Goal: Communication & Community: Answer question/provide support

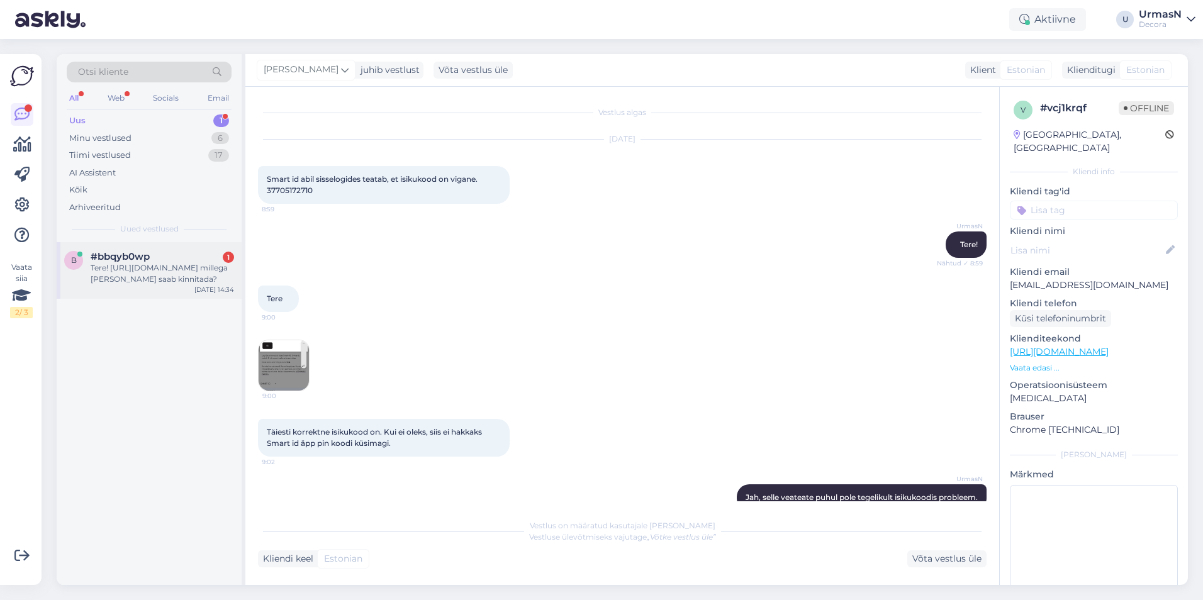
scroll to position [308, 0]
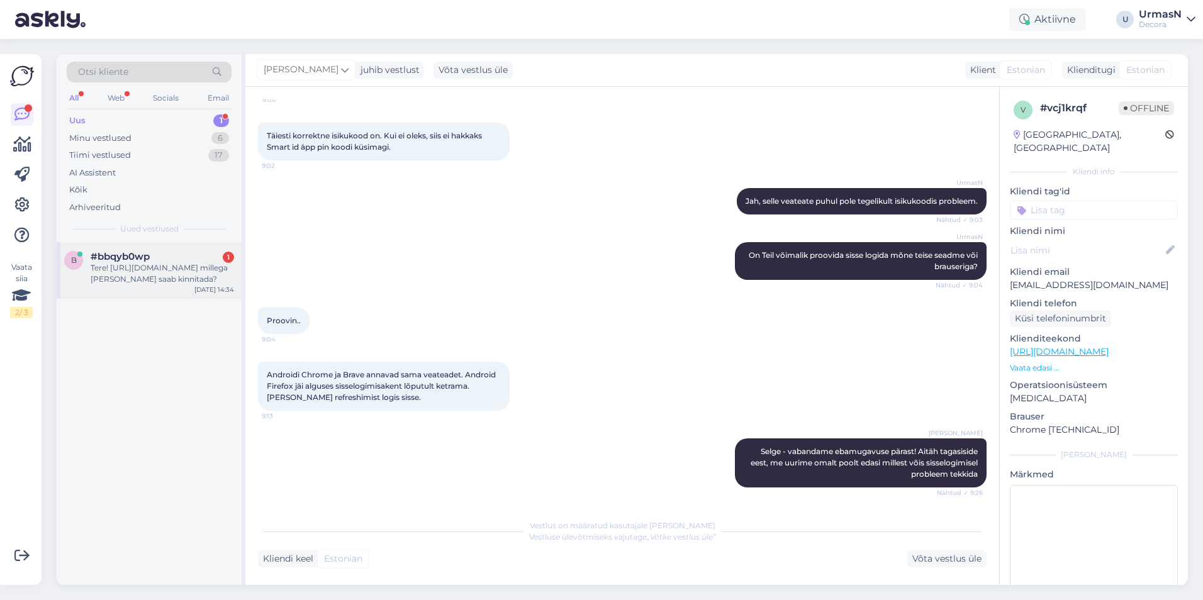
click at [148, 254] on span "#bbqyb0wp" at bounding box center [120, 256] width 59 height 11
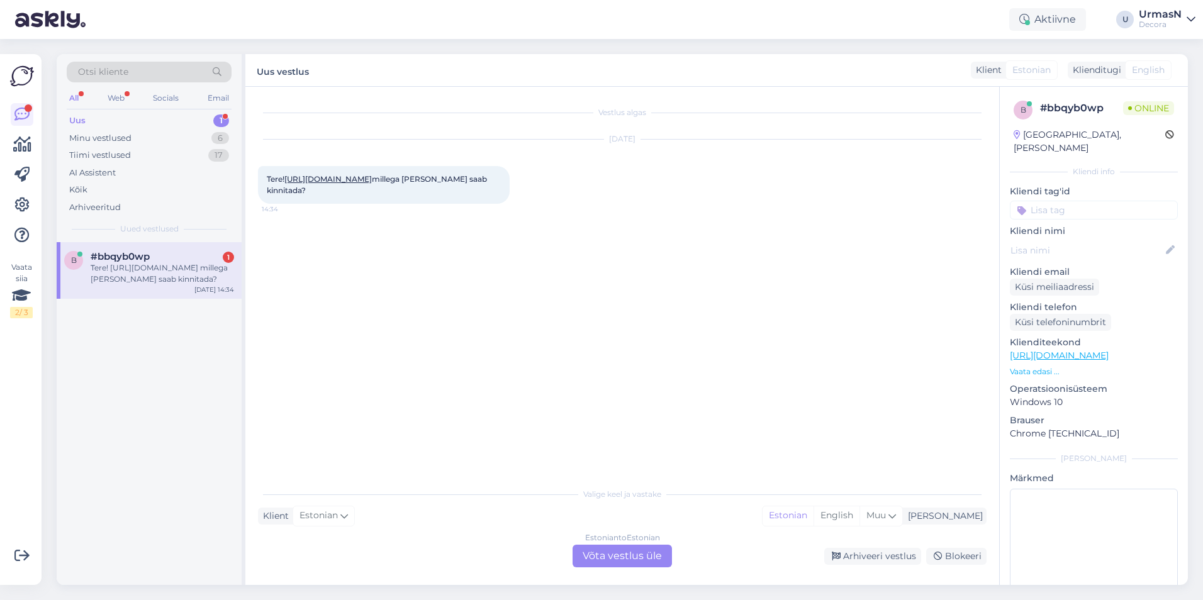
scroll to position [0, 0]
click at [599, 551] on div "Estonian to Estonian Võta vestlus üle" at bounding box center [622, 556] width 99 height 23
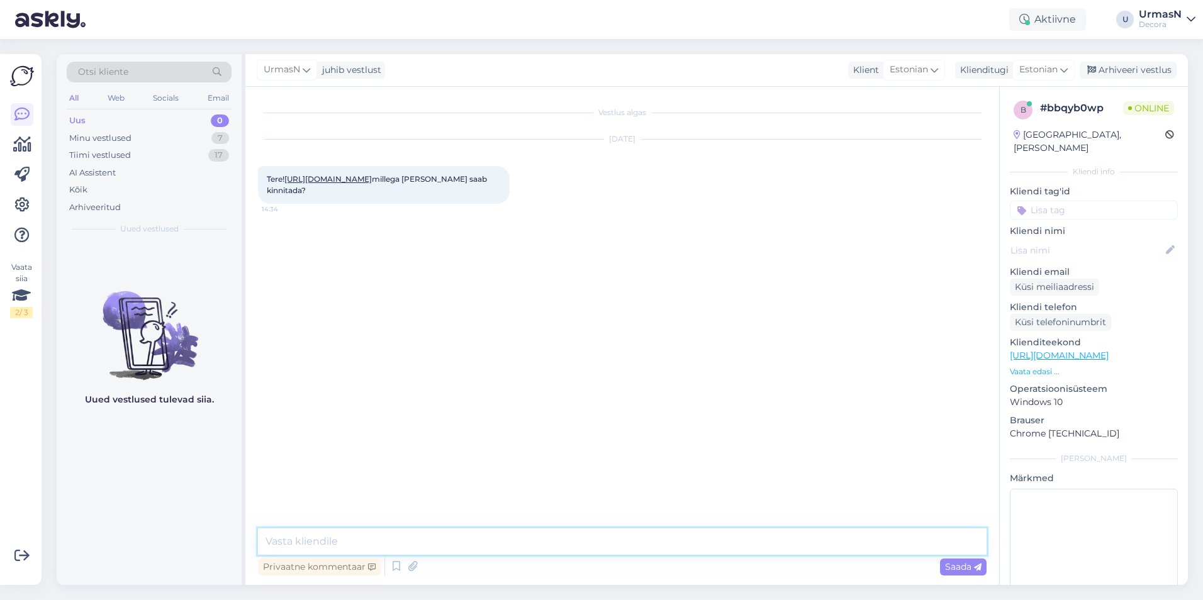
click at [308, 537] on textarea at bounding box center [622, 542] width 729 height 26
type textarea "Tere!"
click at [317, 539] on textarea at bounding box center [622, 542] width 729 height 26
type textarea "Saab liimida, saab klammerdada."
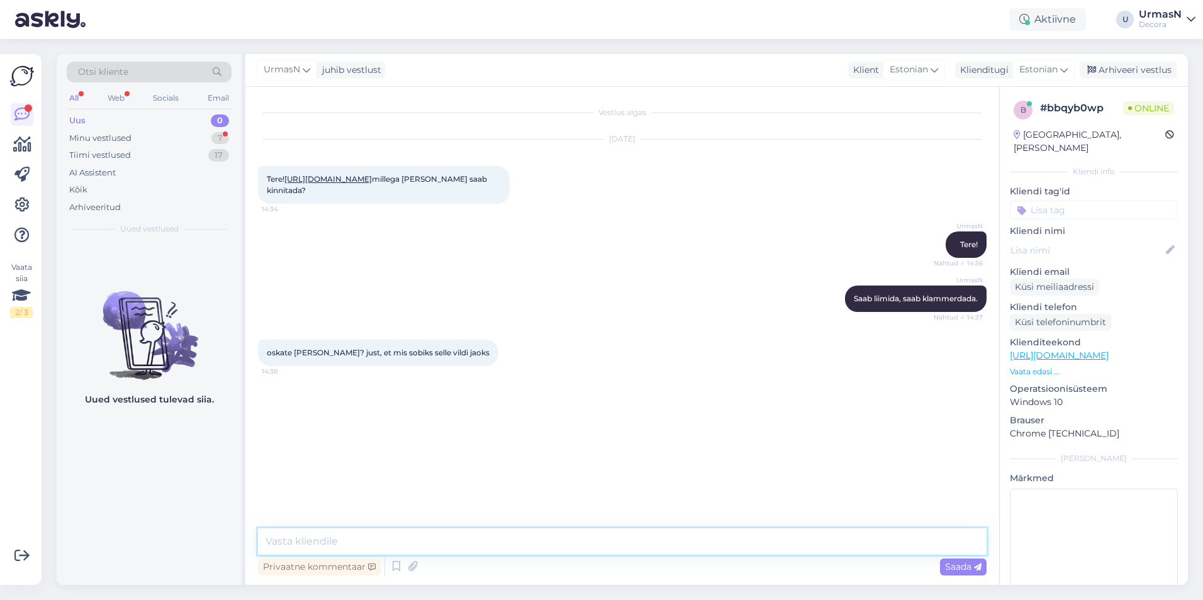
click at [351, 539] on textarea at bounding box center [622, 542] width 729 height 26
click at [304, 536] on textarea at bounding box center [622, 542] width 729 height 26
paste textarea "5383 0662"
type textarea "Värviosakonna töötajad oskavad sobivaid liime pakkuda Teile. Telefon: [PHONE_NU…"
